Goal: Transaction & Acquisition: Purchase product/service

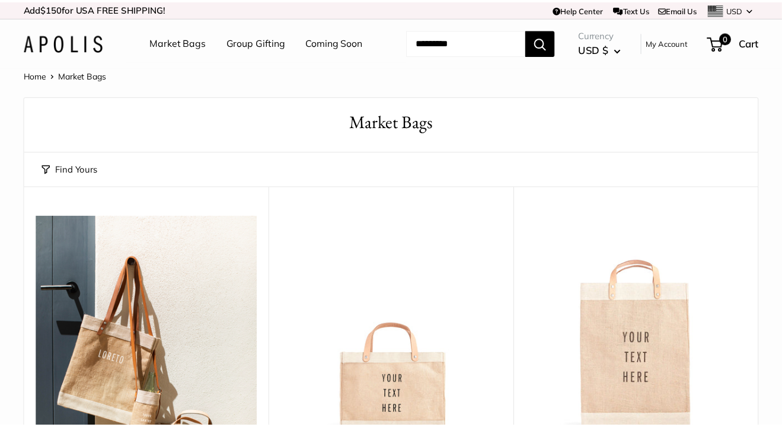
scroll to position [6702, 0]
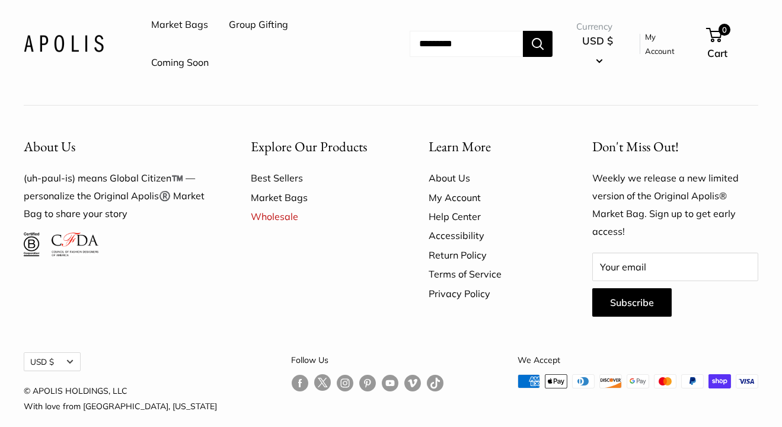
click at [268, 168] on link "Best Sellers" at bounding box center [319, 177] width 136 height 19
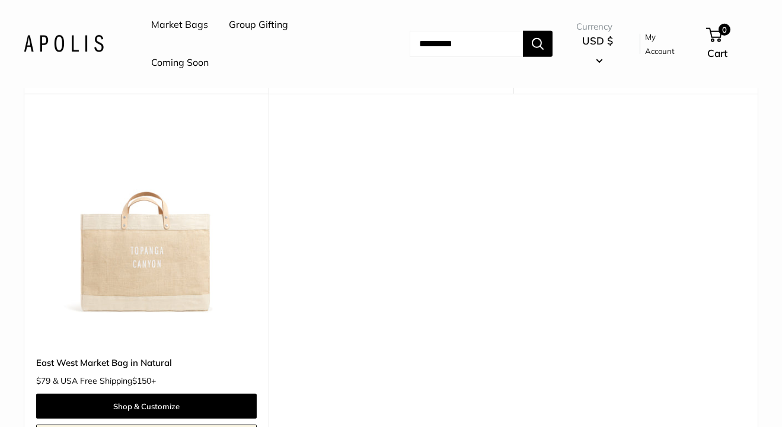
scroll to position [927, 0]
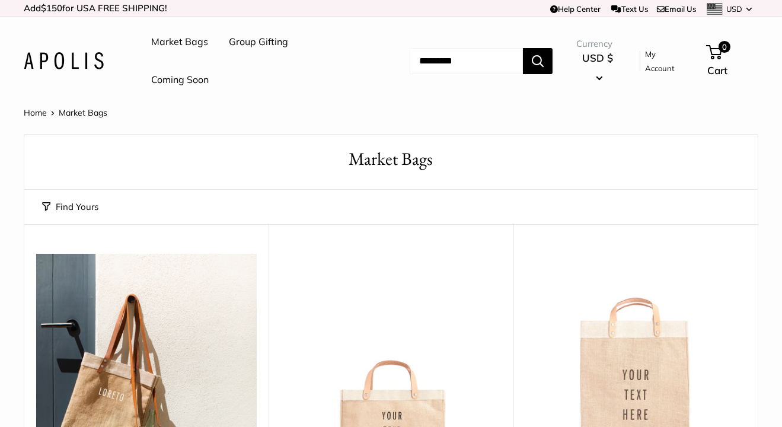
click at [447, 59] on input "Search..." at bounding box center [466, 61] width 113 height 26
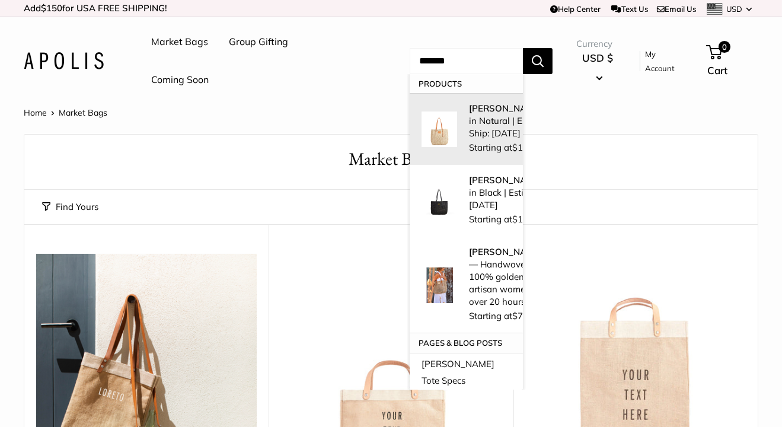
type input "*******"
click at [483, 124] on p "Mercado Woven in Natural | Estimated Ship: Oct. 19th" at bounding box center [520, 120] width 103 height 37
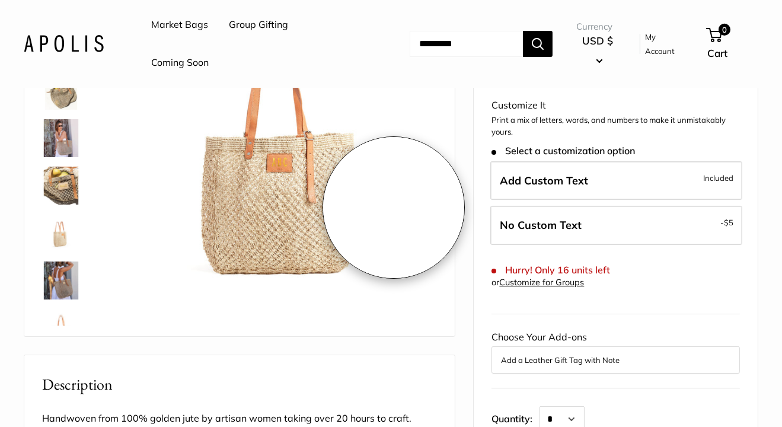
scroll to position [178, 0]
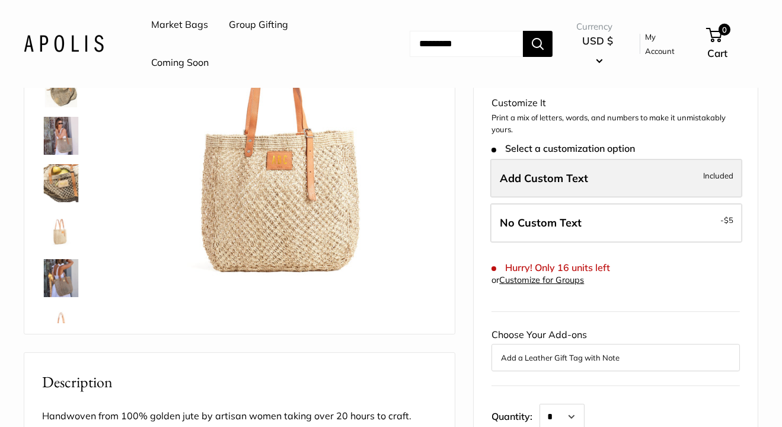
click at [621, 159] on label "Add Custom Text Included" at bounding box center [616, 178] width 252 height 39
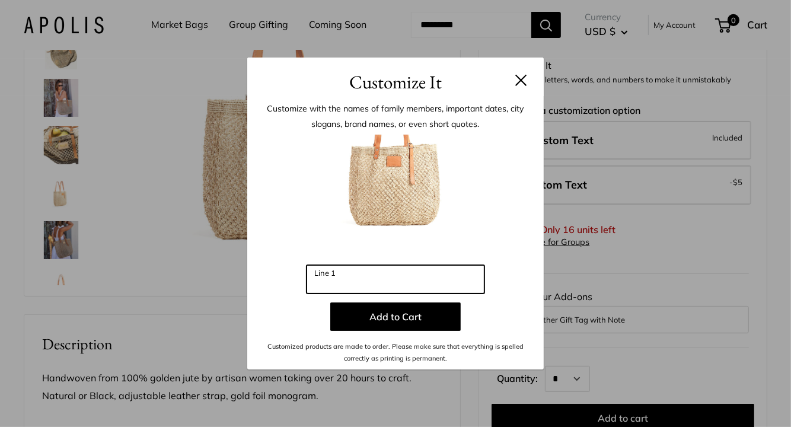
click at [394, 278] on input "Line 1" at bounding box center [395, 279] width 178 height 28
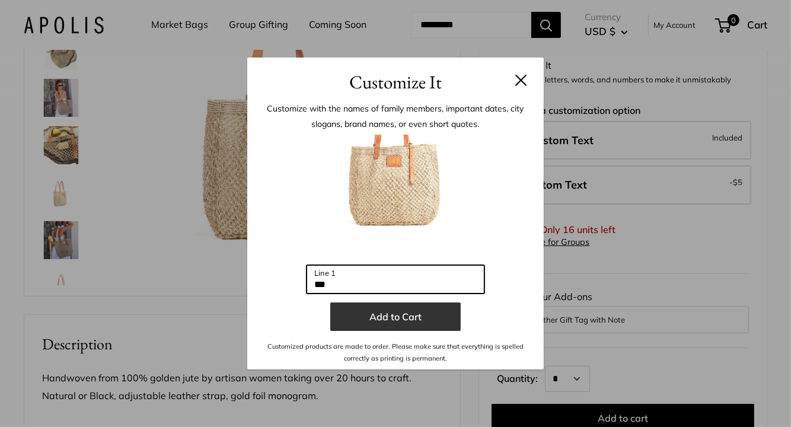
type input "***"
click at [399, 317] on button "Add to Cart" at bounding box center [395, 316] width 130 height 28
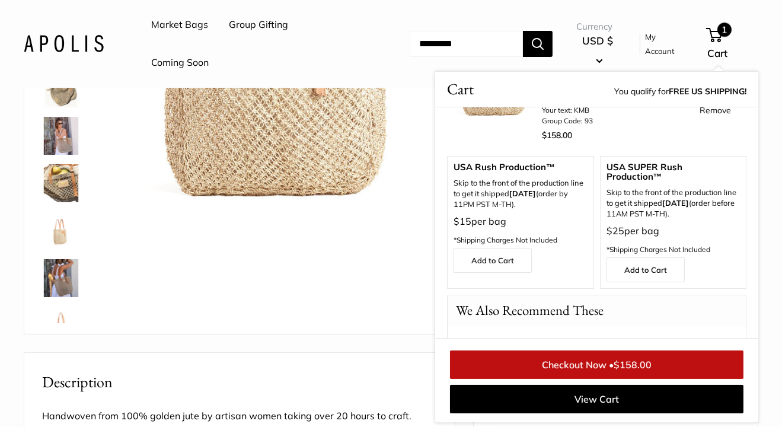
scroll to position [59, 0]
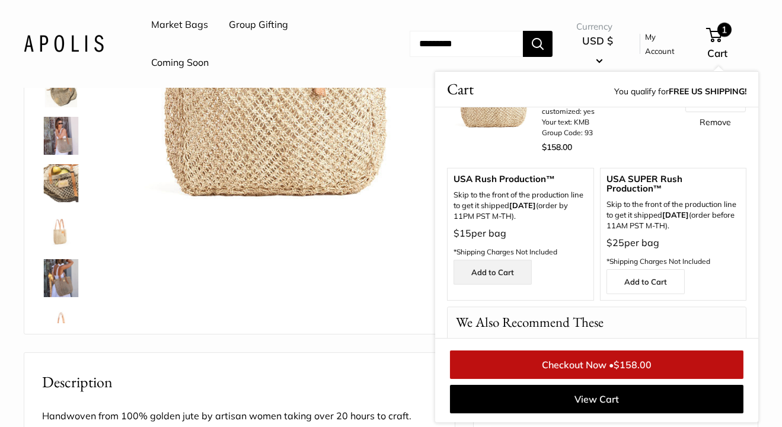
click at [509, 272] on link "Add to Cart" at bounding box center [492, 272] width 78 height 25
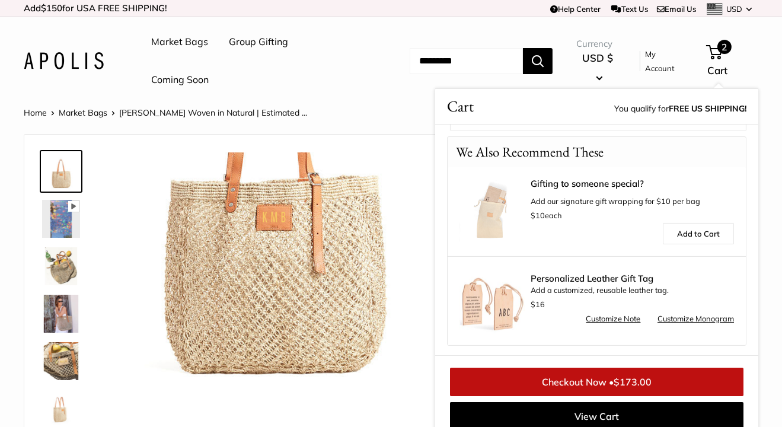
scroll to position [12, 0]
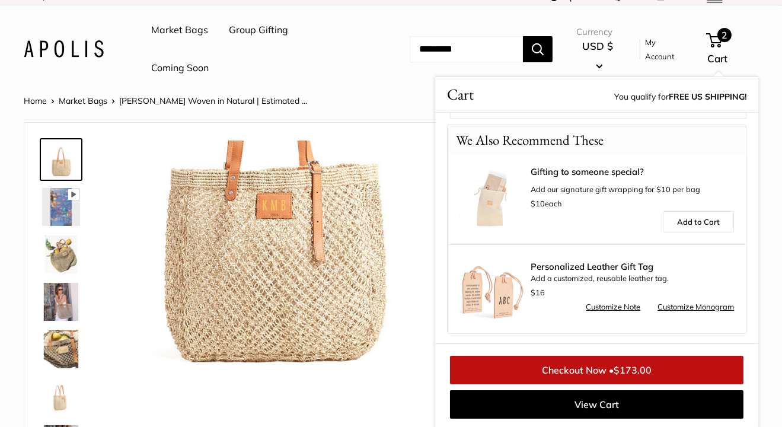
click at [66, 363] on img at bounding box center [61, 349] width 38 height 38
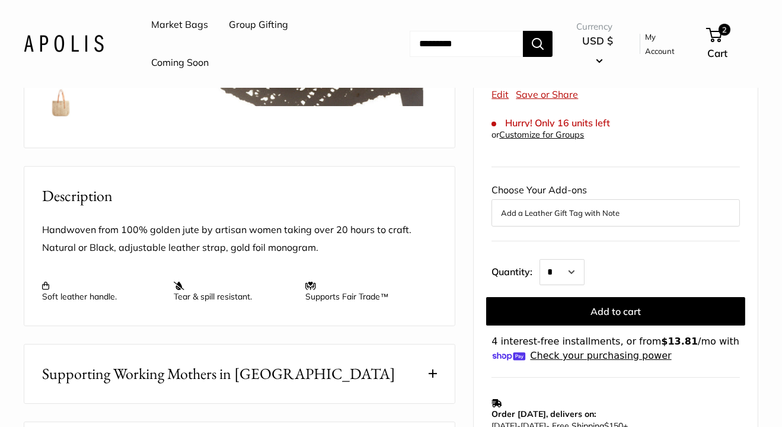
scroll to position [368, 0]
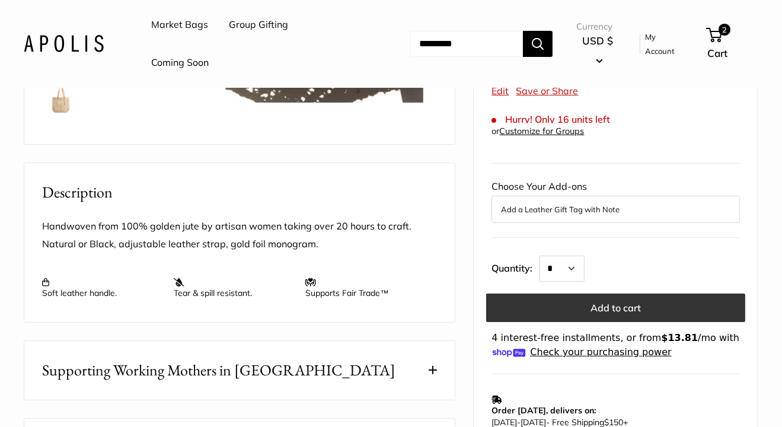
click at [612, 293] on button "Add to cart" at bounding box center [615, 307] width 259 height 28
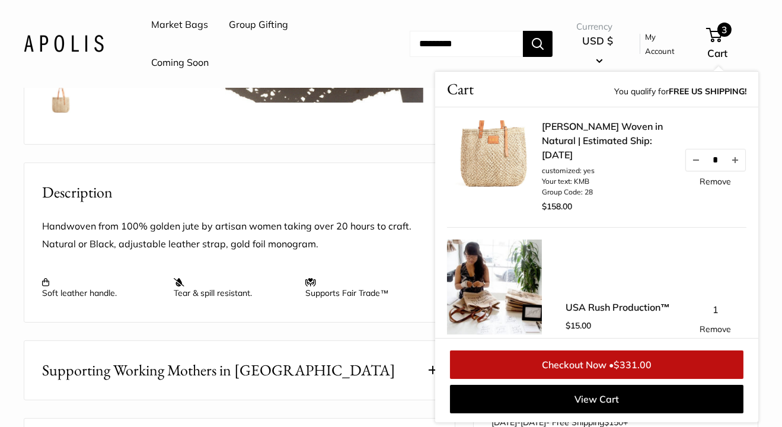
click at [725, 24] on span "3" at bounding box center [724, 30] width 14 height 14
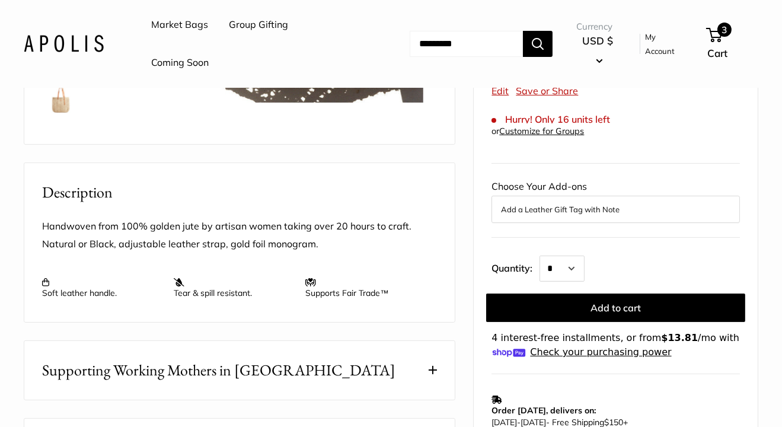
click at [727, 27] on span "3" at bounding box center [724, 30] width 14 height 14
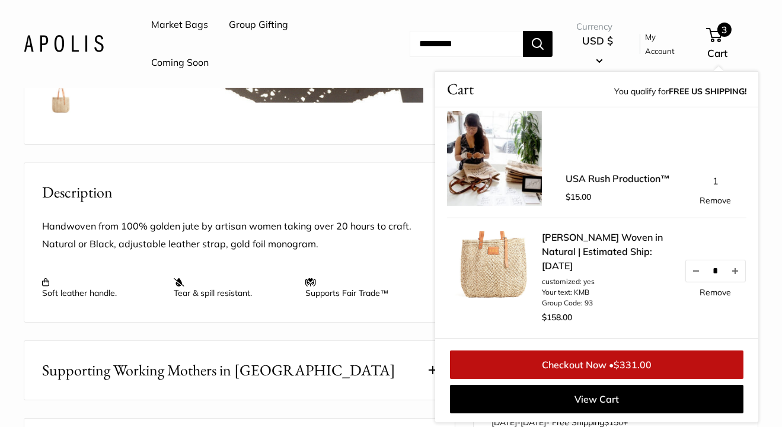
scroll to position [119, 0]
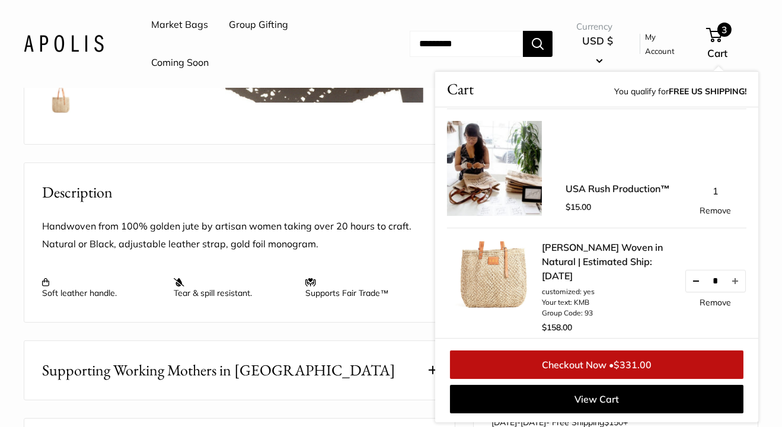
click at [686, 283] on button "Decrease quantity by 1" at bounding box center [696, 280] width 20 height 21
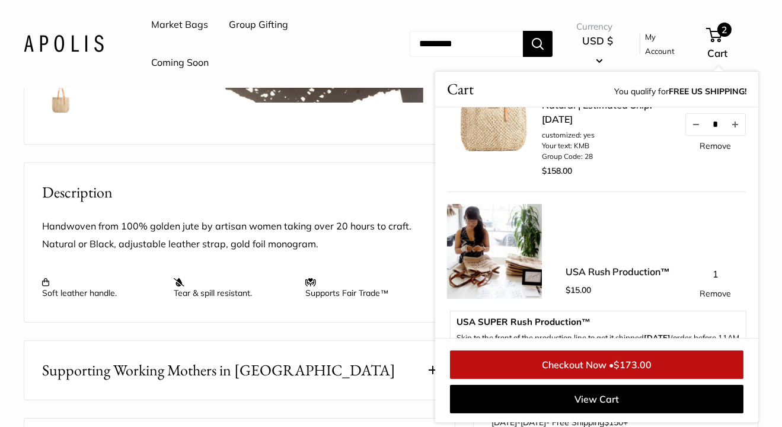
scroll to position [0, 0]
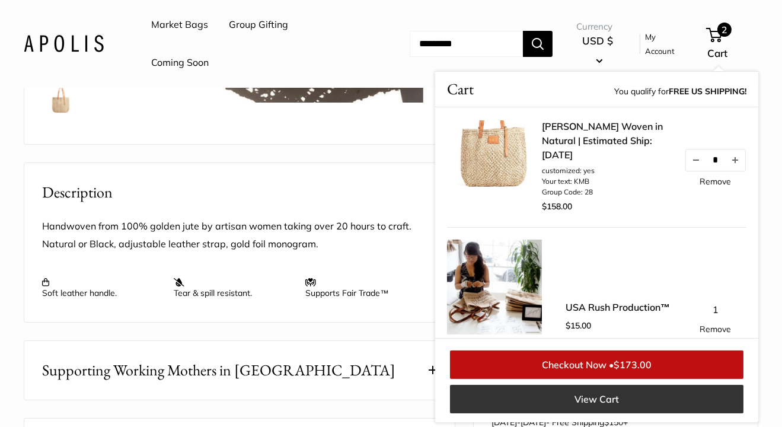
click at [606, 399] on link "View Cart" at bounding box center [596, 399] width 293 height 28
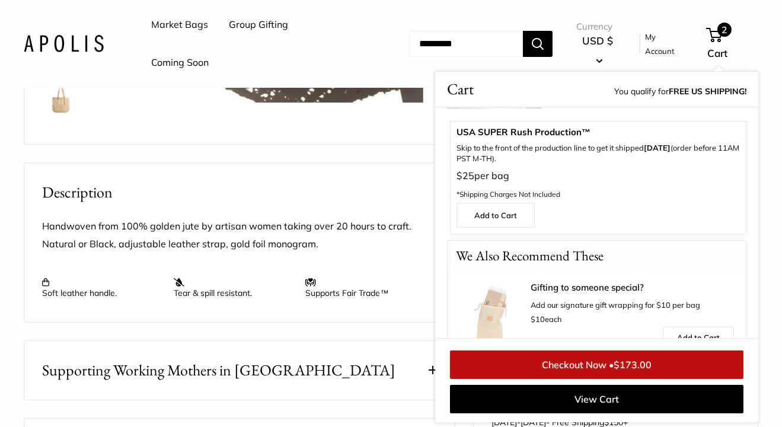
scroll to position [237, 0]
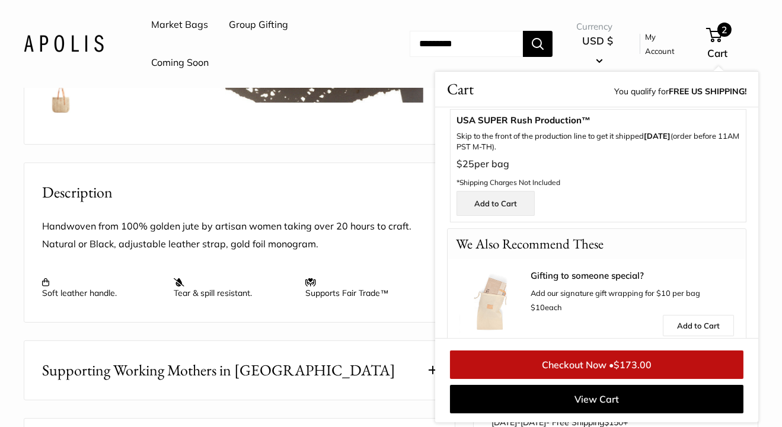
click at [497, 202] on link "Add to Cart" at bounding box center [495, 202] width 78 height 25
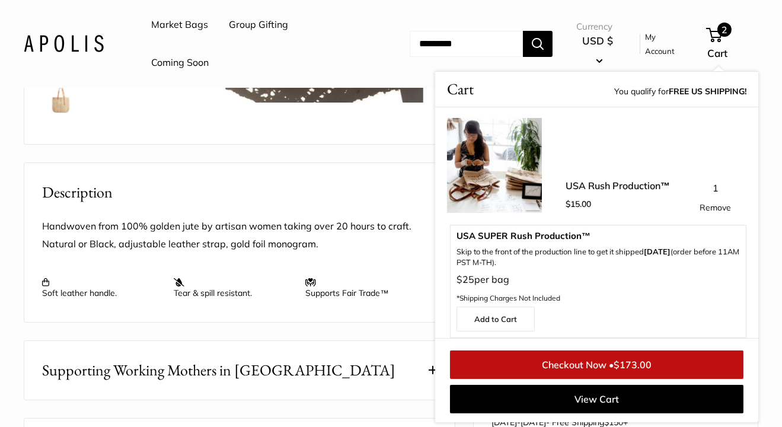
scroll to position [119, 0]
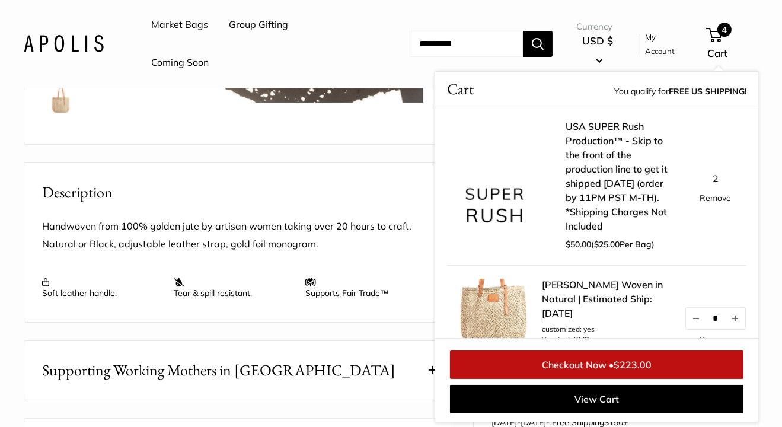
click at [706, 202] on link "Remove" at bounding box center [715, 198] width 31 height 8
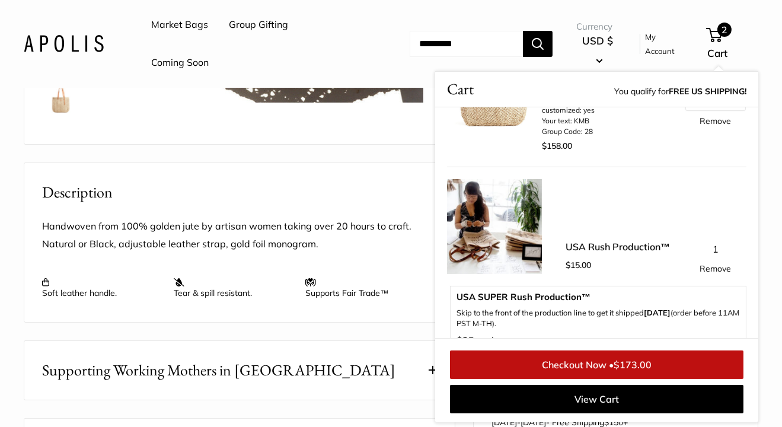
scroll to position [119, 0]
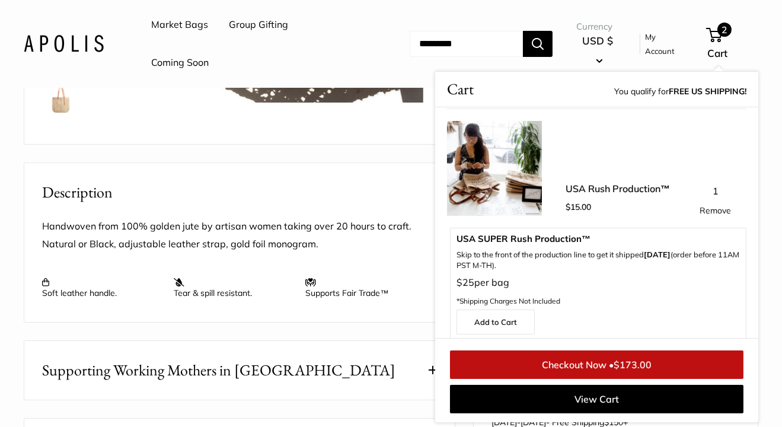
click at [700, 206] on link "Remove" at bounding box center [715, 210] width 31 height 8
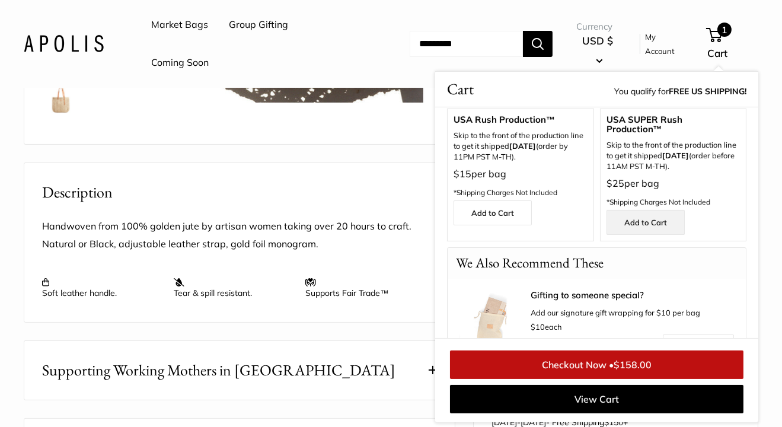
click at [652, 221] on link "Add to Cart" at bounding box center [645, 222] width 78 height 25
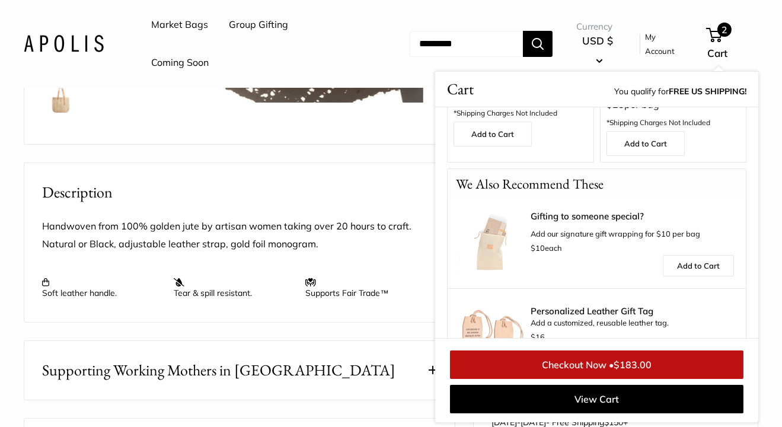
scroll to position [420, 0]
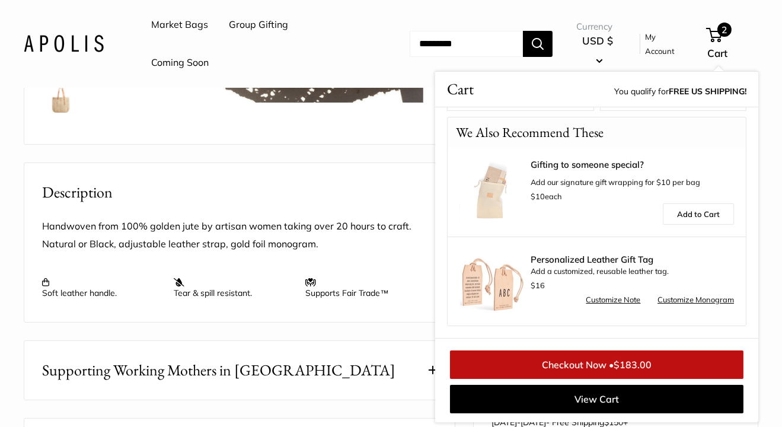
click at [610, 362] on link "Checkout Now • $183.00" at bounding box center [596, 364] width 293 height 28
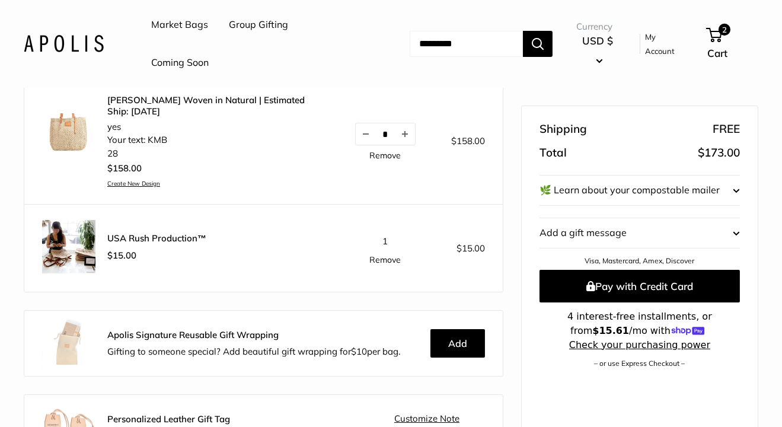
scroll to position [178, 0]
